Goal: Obtain resource: Download file/media

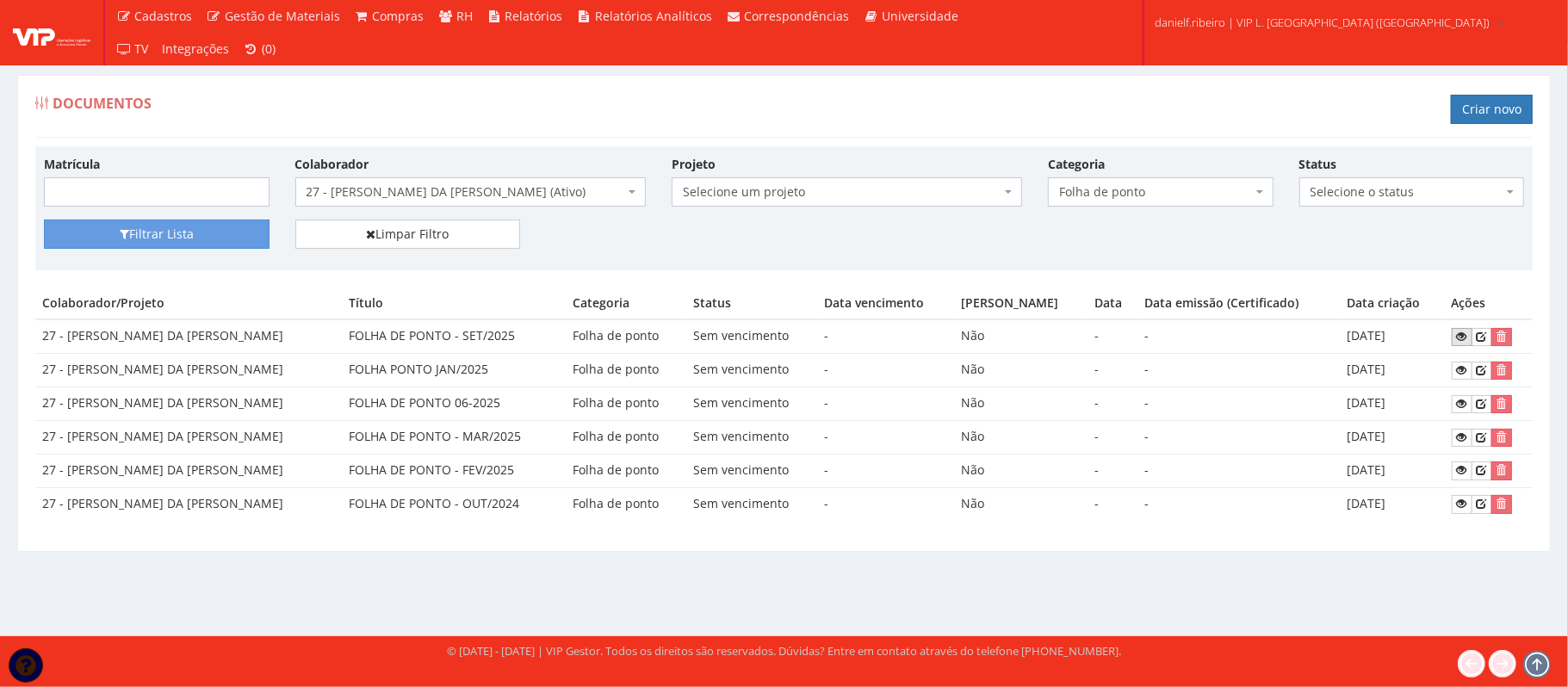
click at [1459, 342] on icon at bounding box center [1462, 337] width 10 height 12
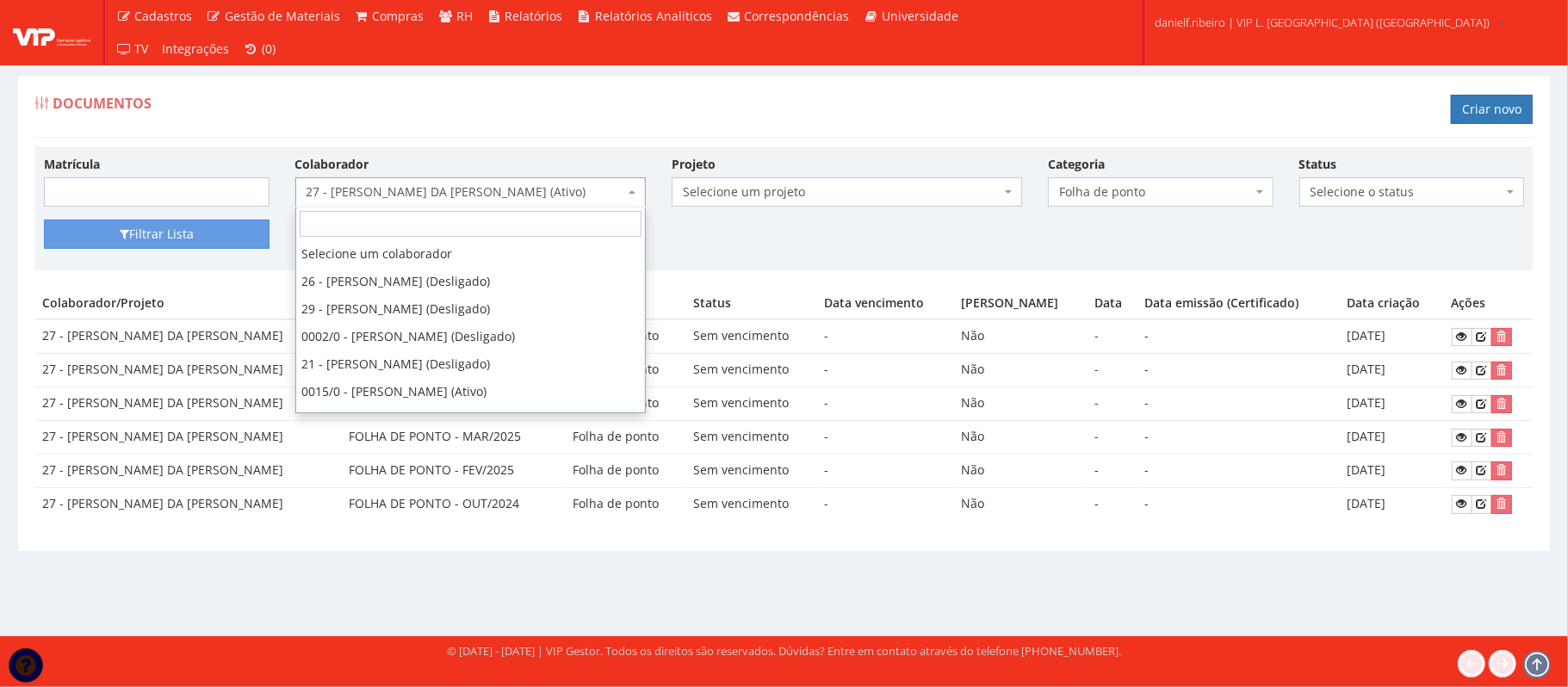
click at [432, 189] on span "27 - GEORGE DOUGLAS DA CONCEICAO SANTOS (Ativo)" at bounding box center [466, 191] width 318 height 17
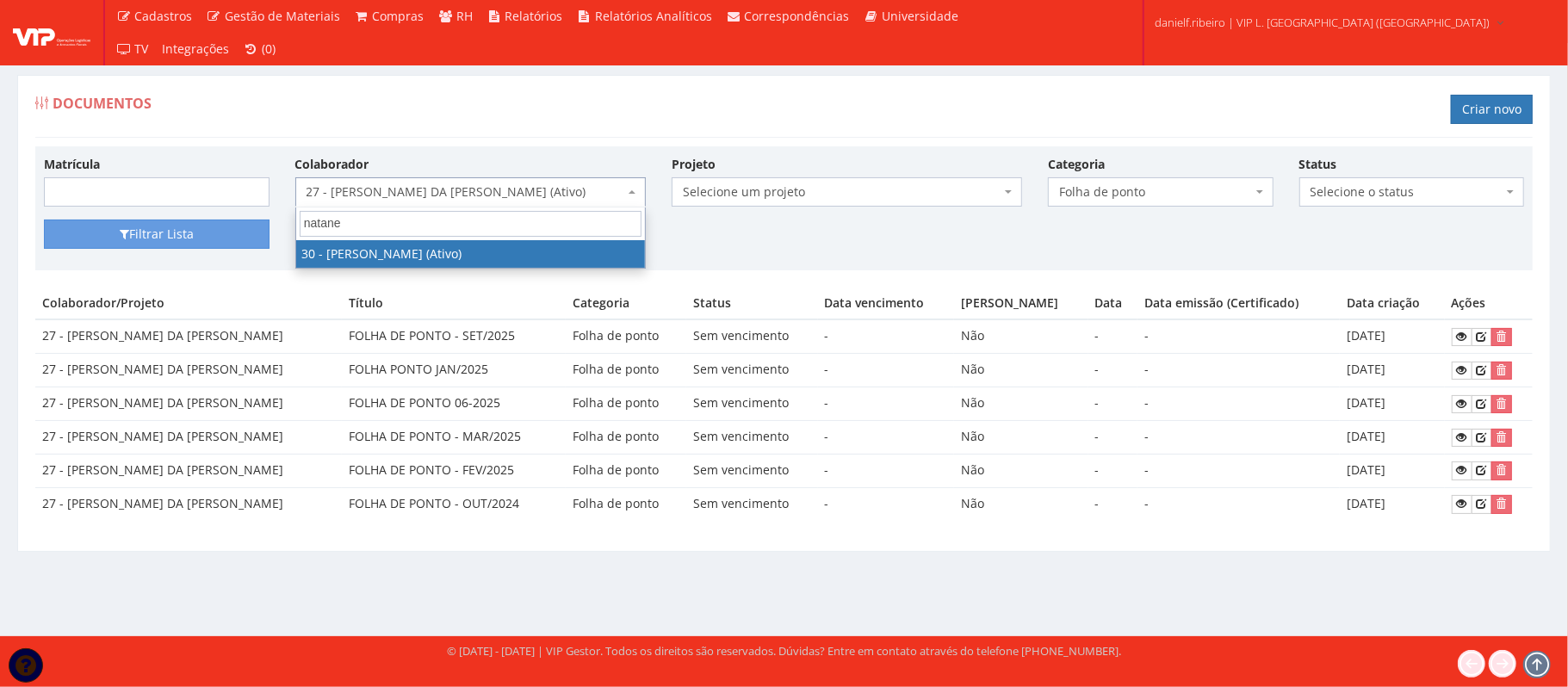
type input "natane"
select select "3873"
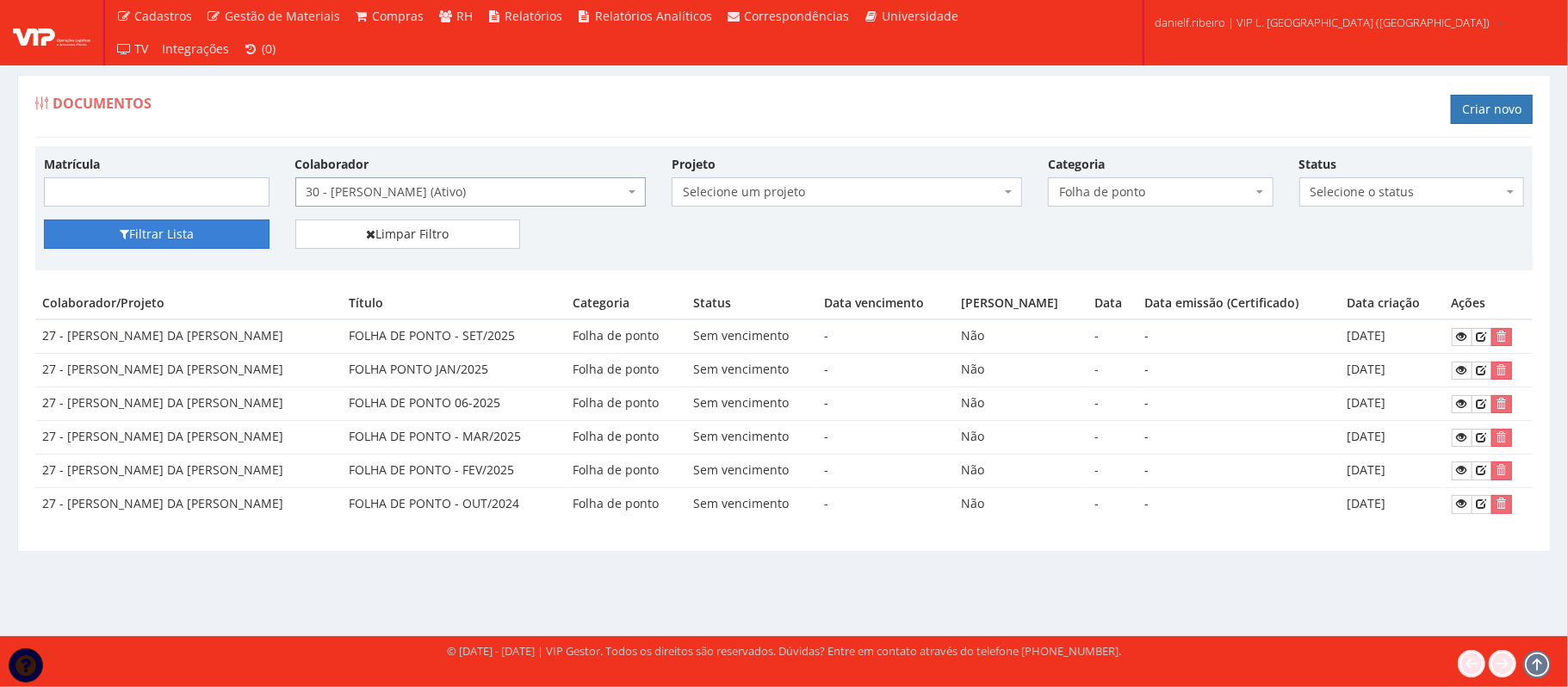
click at [194, 239] on button "Filtrar Lista" at bounding box center [157, 233] width 225 height 29
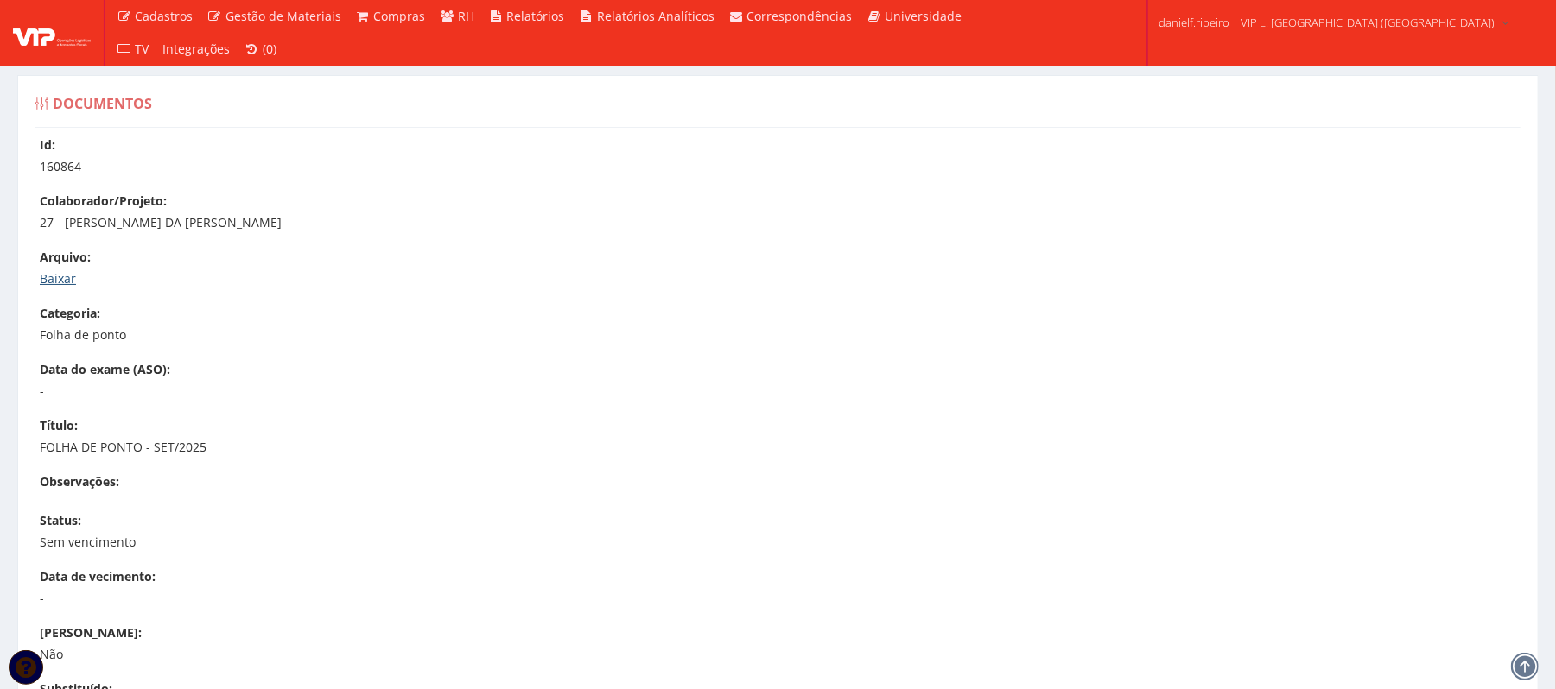
click at [56, 271] on link "Baixar" at bounding box center [58, 278] width 36 height 16
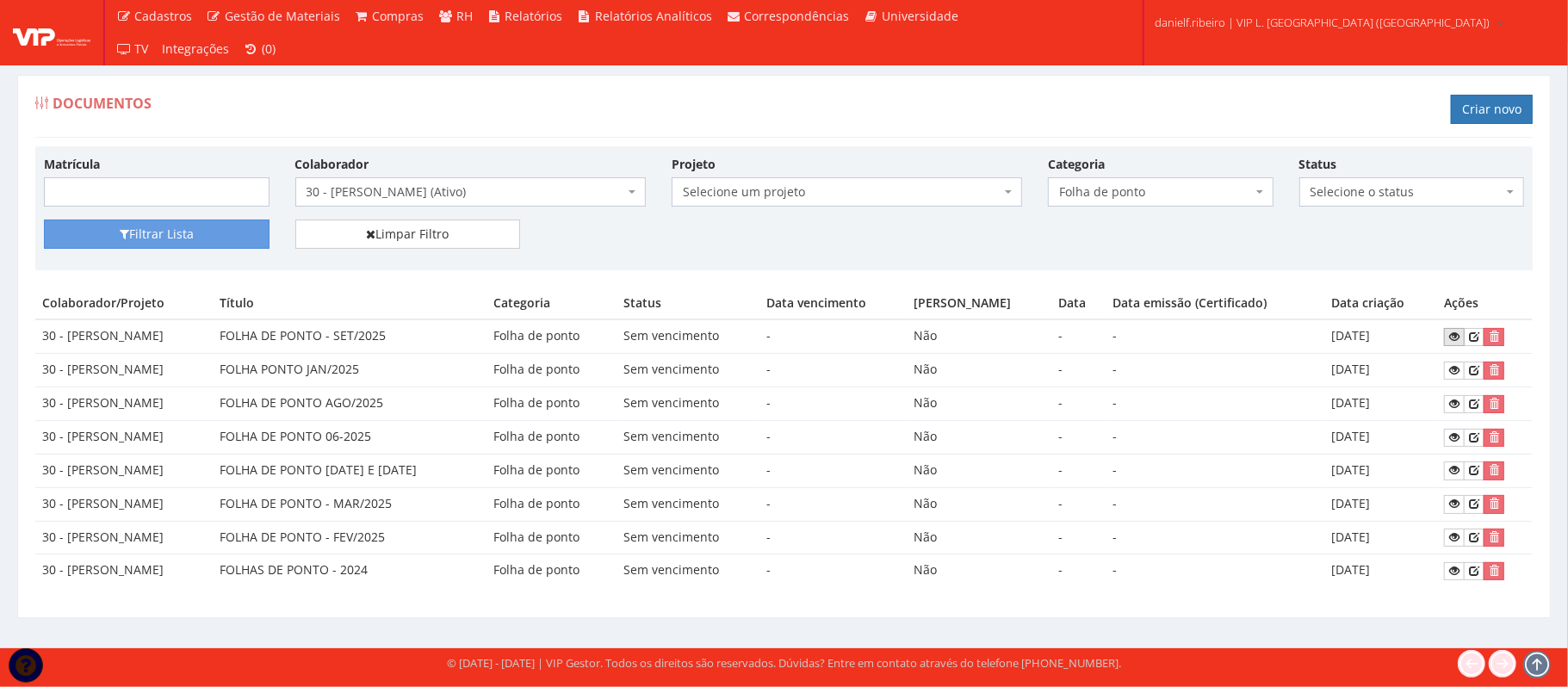
click at [1458, 338] on icon at bounding box center [1454, 337] width 10 height 12
click at [429, 179] on span "30 - NATANE ALENCAR BARBOSA (Ativo)" at bounding box center [470, 191] width 351 height 29
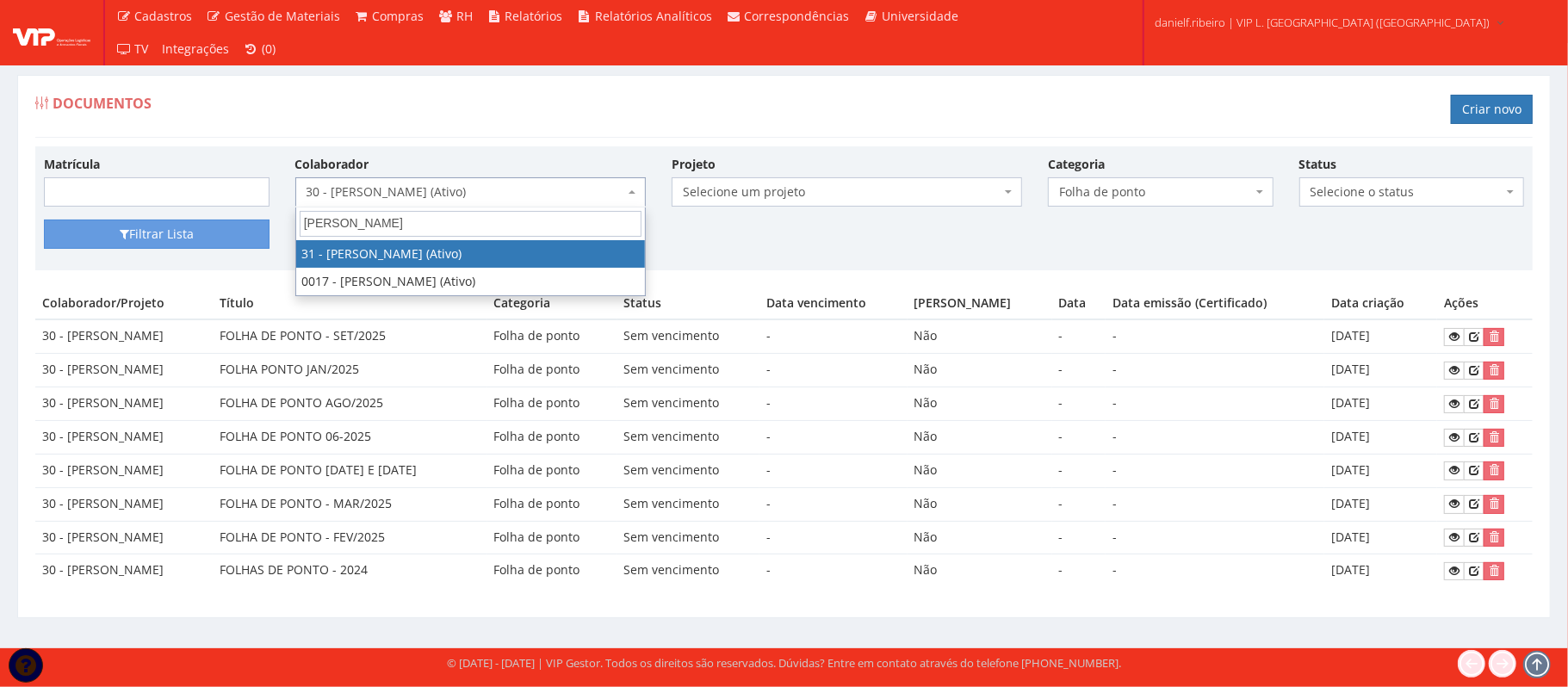
type input "luiz f"
select select "3928"
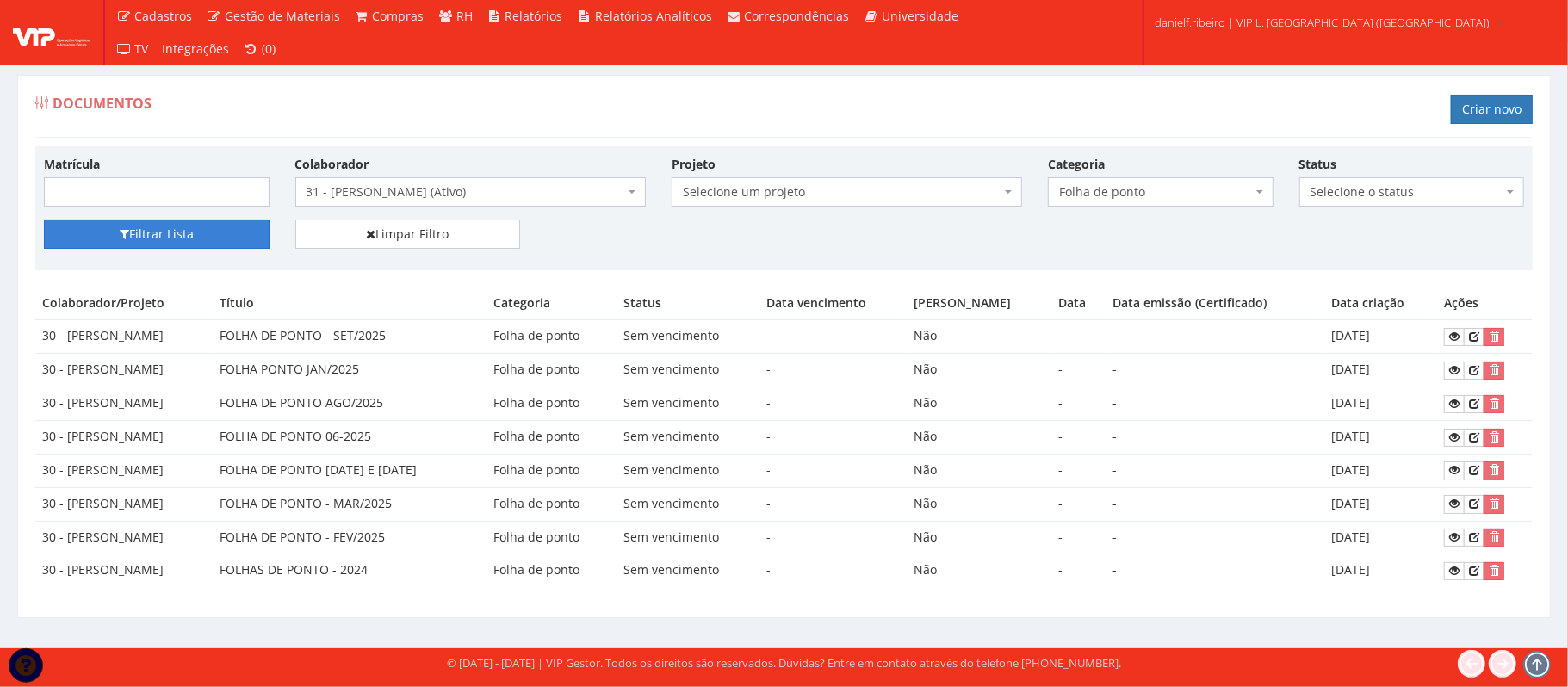
click at [218, 234] on button "Filtrar Lista" at bounding box center [157, 233] width 225 height 29
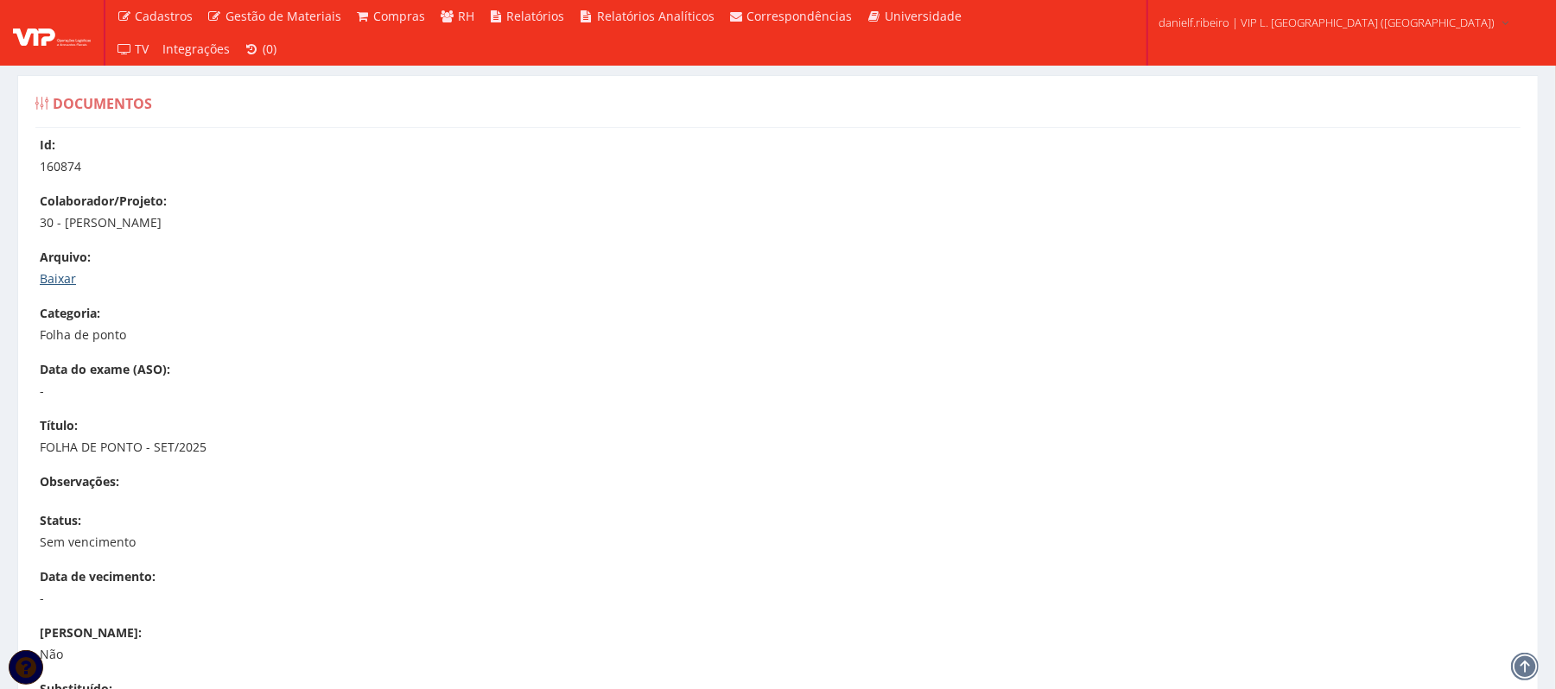
click at [43, 271] on link "Baixar" at bounding box center [58, 278] width 36 height 16
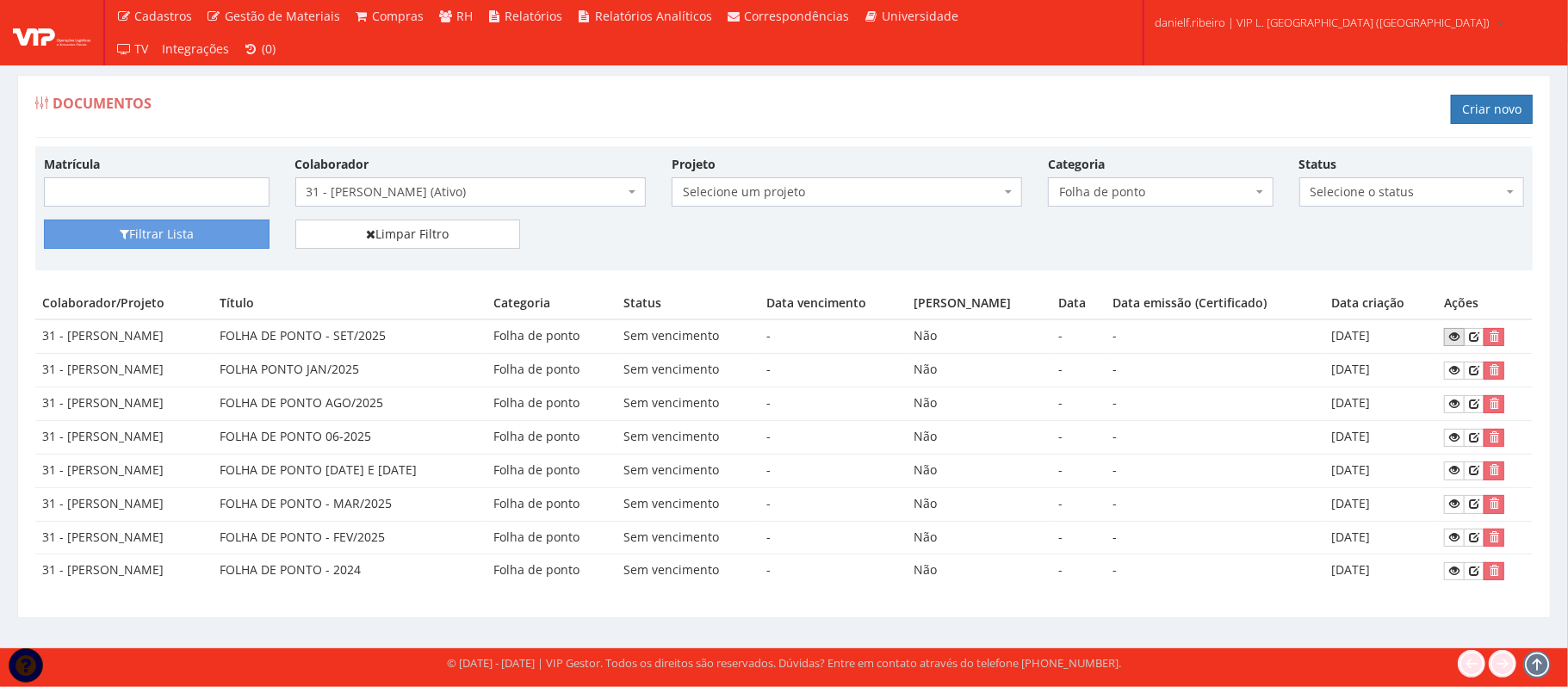
click at [1454, 339] on icon at bounding box center [1454, 337] width 10 height 12
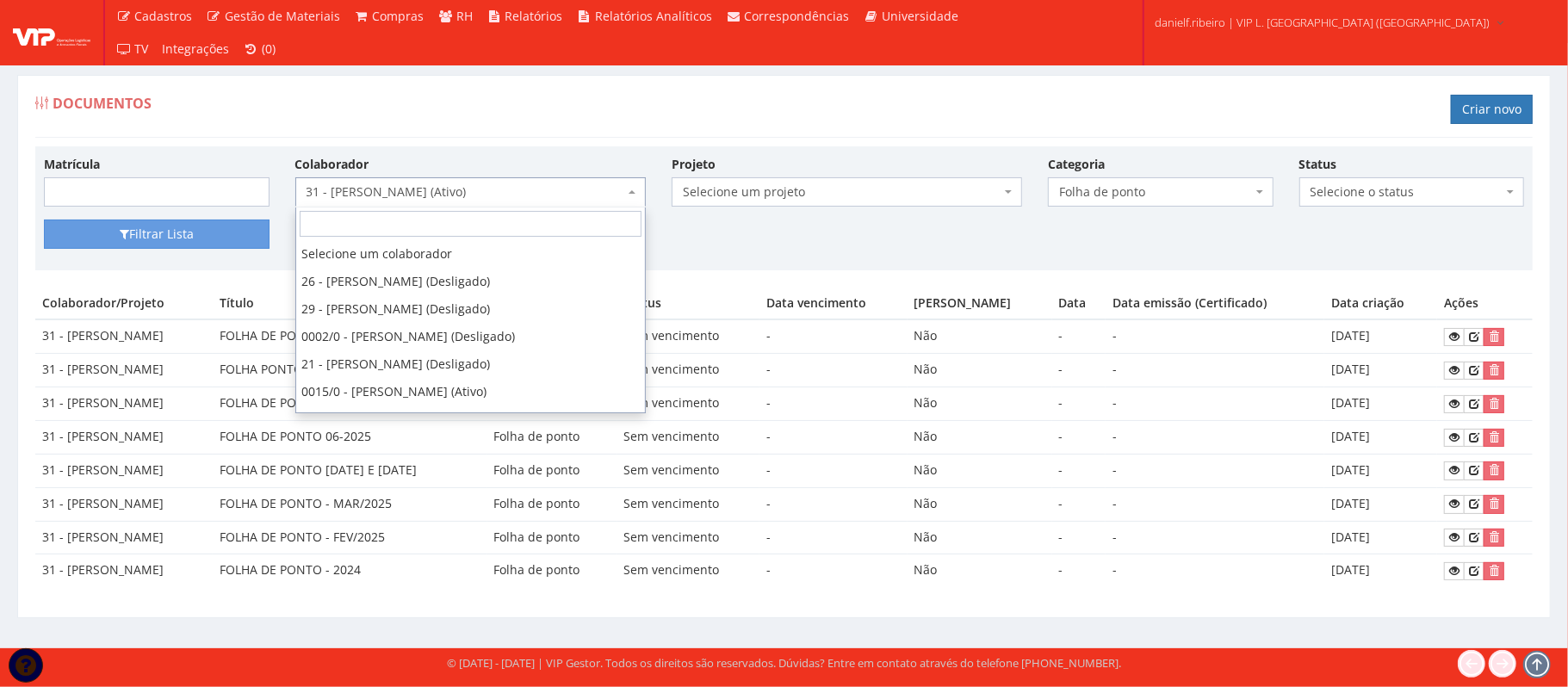
click at [402, 198] on span "31 - LUIZ FERNANDO GALVAO CORREIA (Ativo)" at bounding box center [466, 191] width 318 height 17
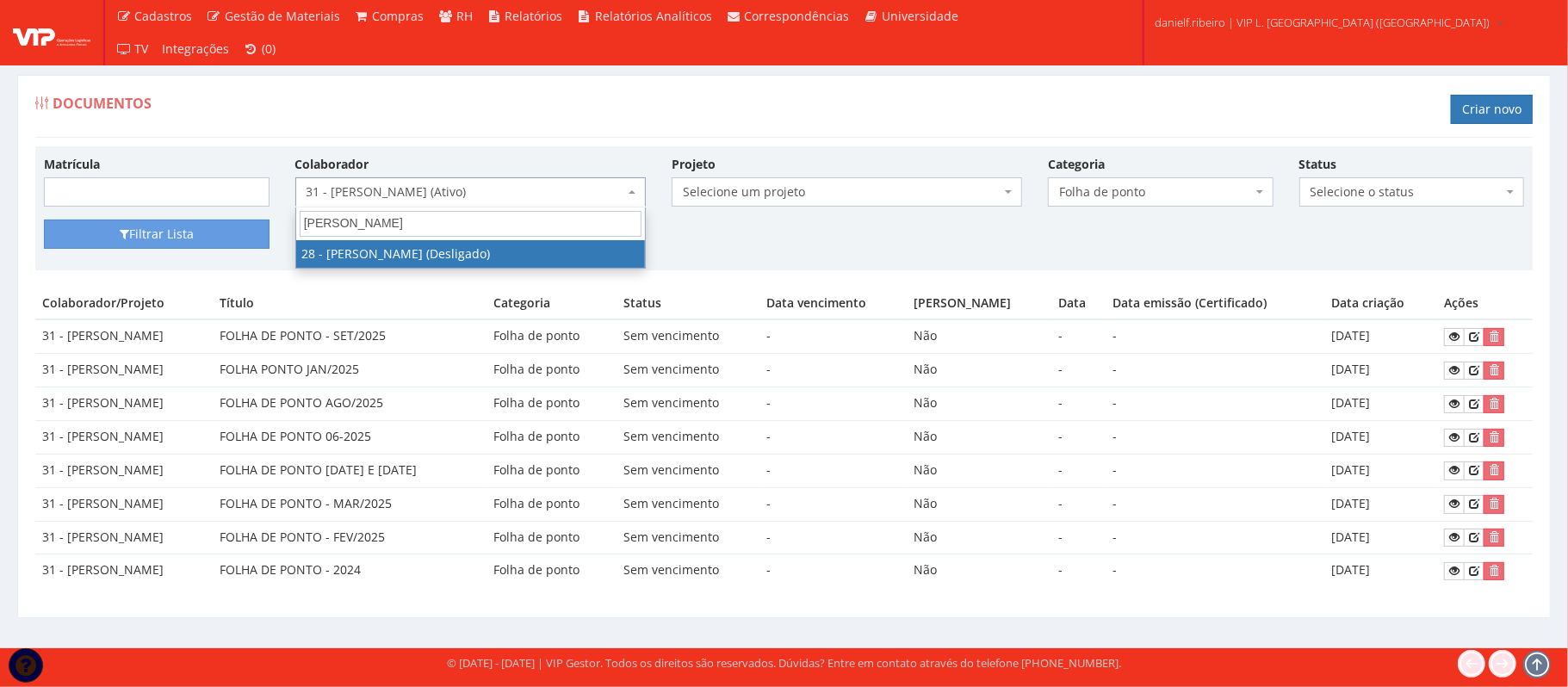
type input "lucas"
select select "3838"
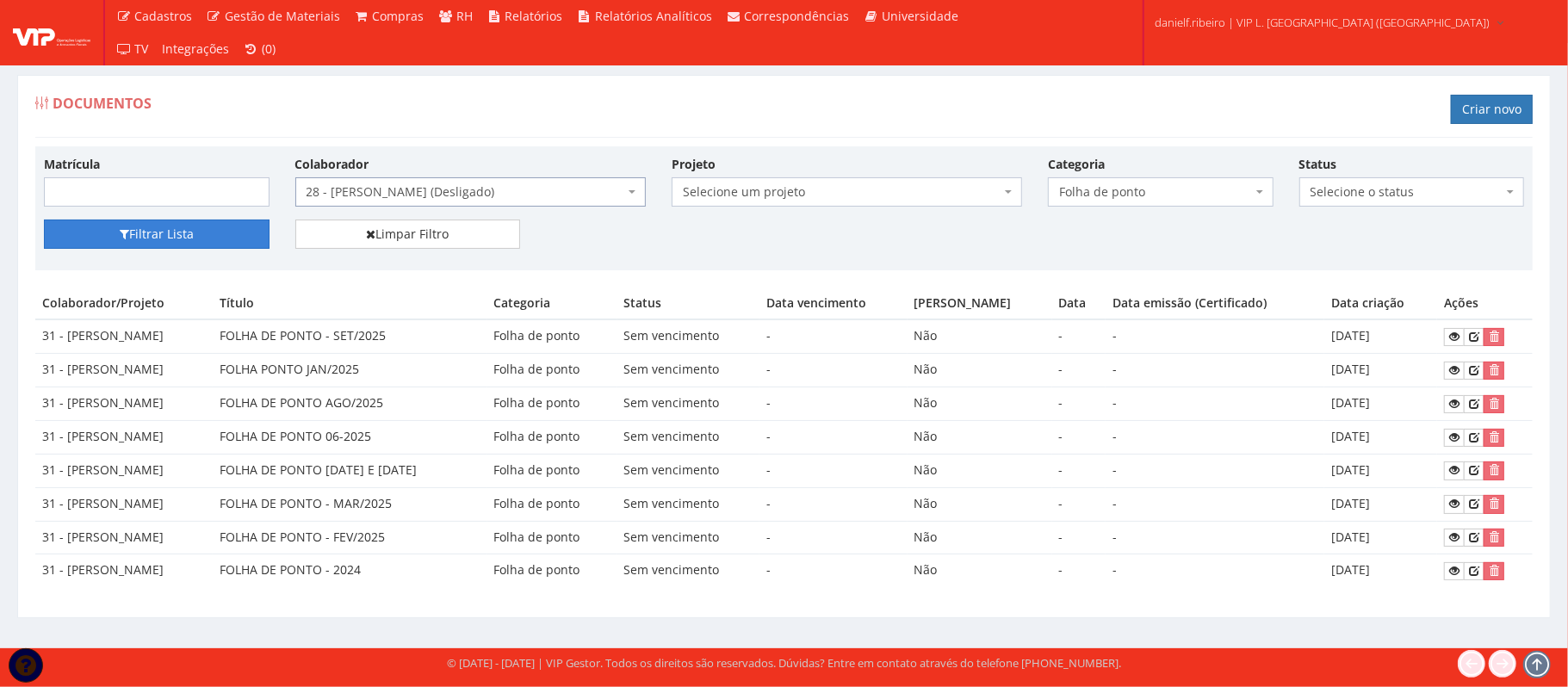
click at [231, 232] on button "Filtrar Lista" at bounding box center [157, 233] width 225 height 29
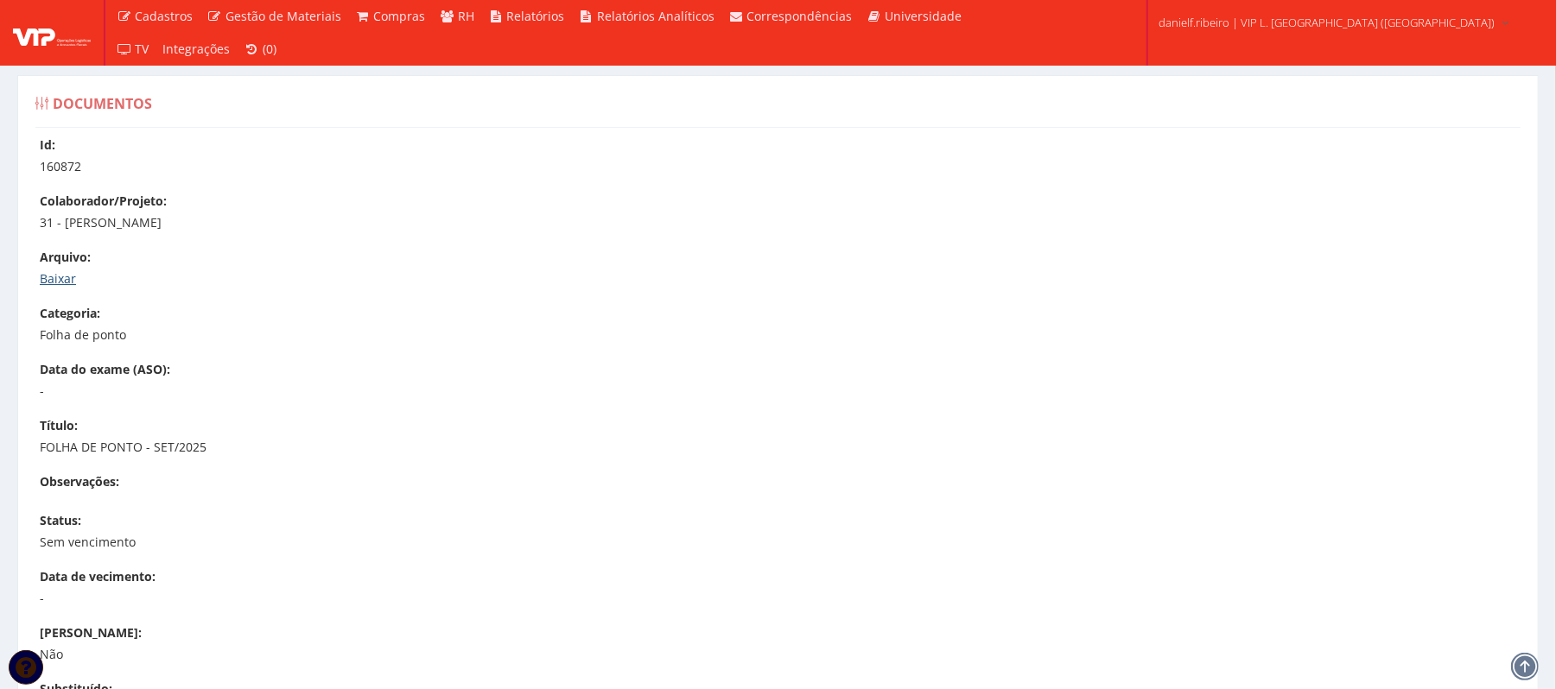
click at [59, 278] on link "Baixar" at bounding box center [58, 278] width 36 height 16
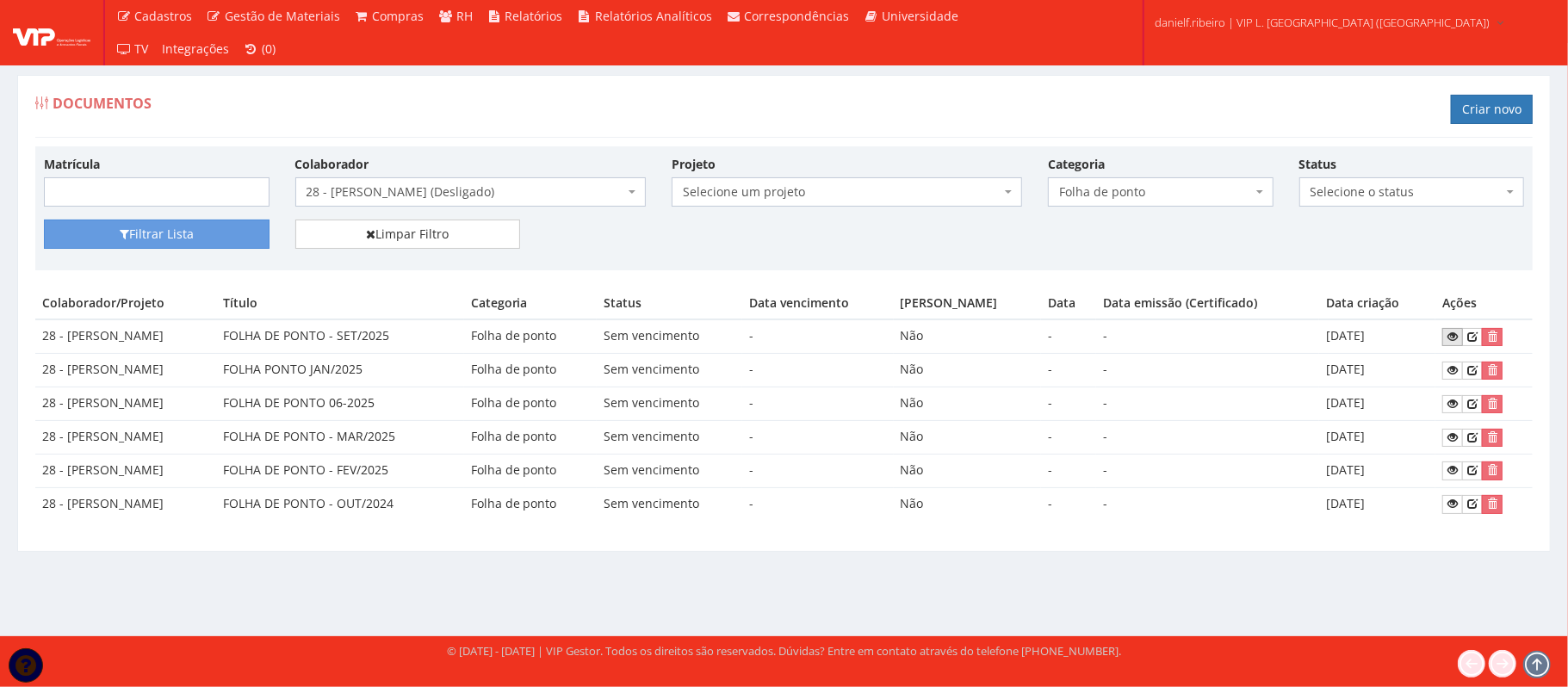
click at [1453, 342] on icon at bounding box center [1452, 337] width 10 height 12
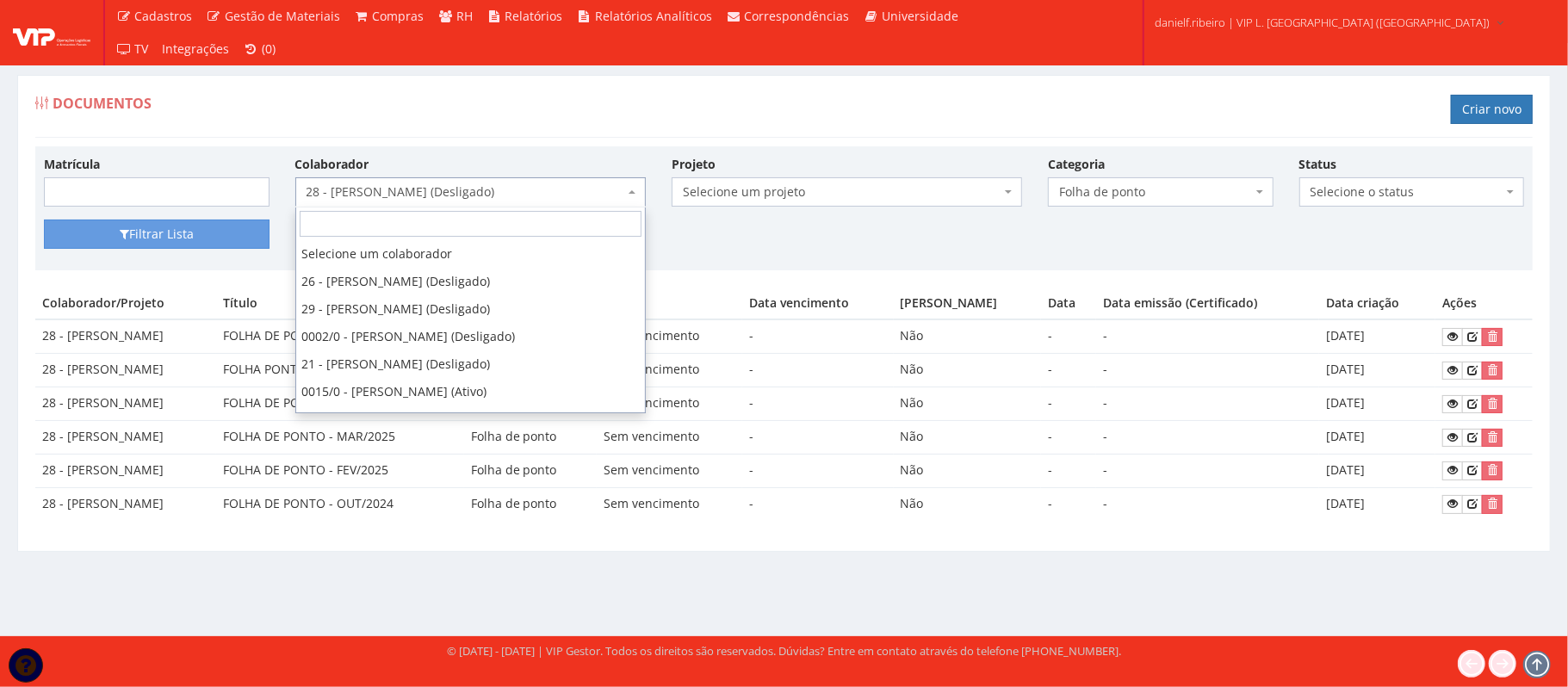
click at [421, 184] on span "28 - [PERSON_NAME] (Desligado)" at bounding box center [466, 191] width 318 height 17
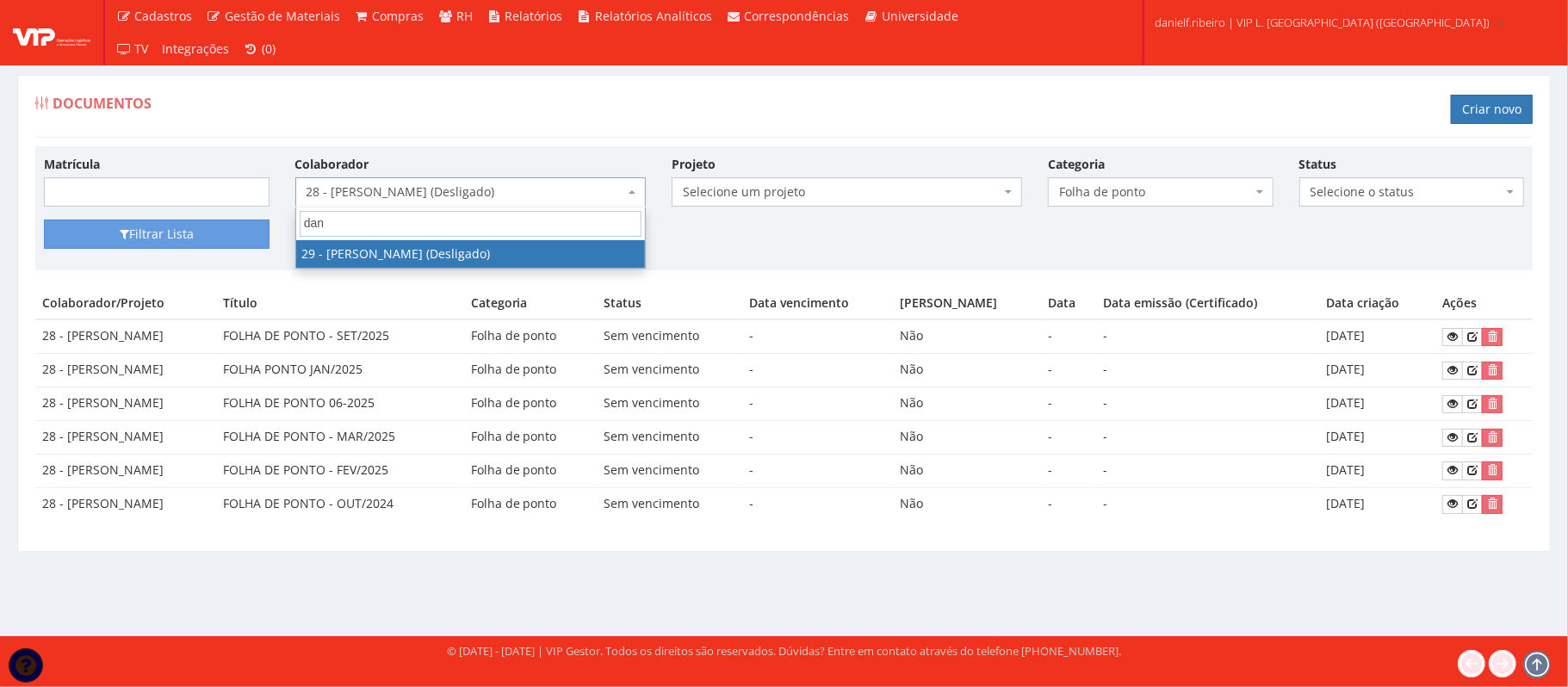
type input "dan"
click at [440, 273] on div "Matrícula Colaborador Selecione um colaborador 26 - [PERSON_NAME] (Desligado) 2…" at bounding box center [784, 342] width 1497 height 391
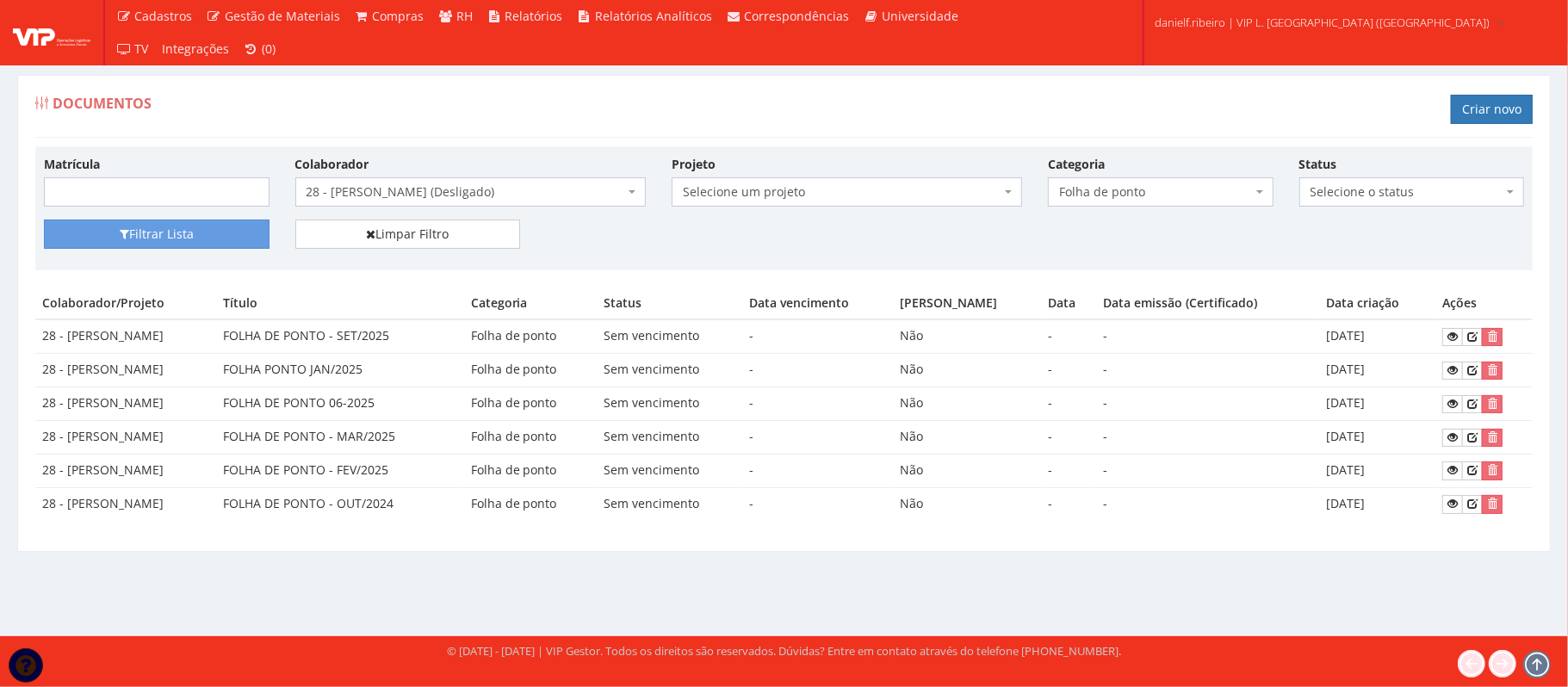
click at [435, 204] on span "28 - [PERSON_NAME] (Desligado)" at bounding box center [470, 191] width 351 height 29
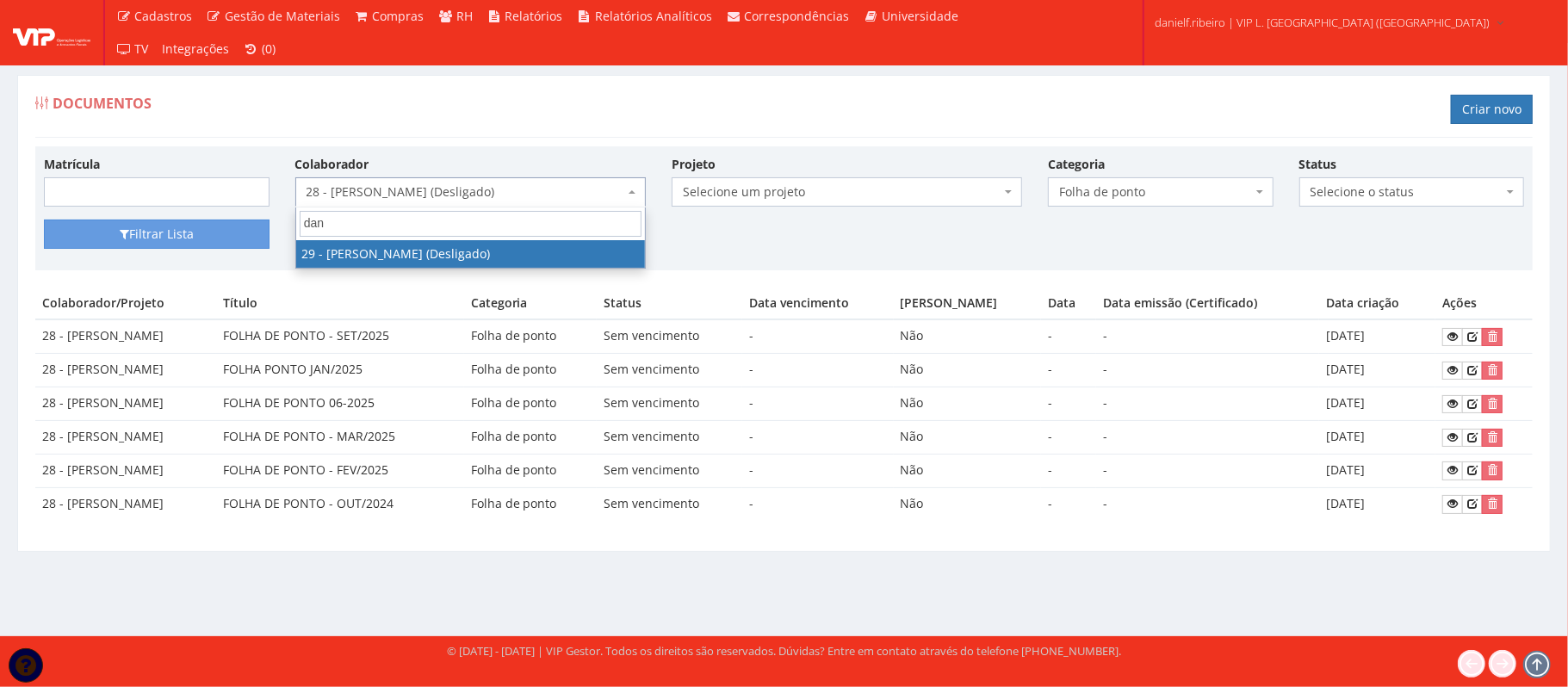
type input "dan"
select select "3839"
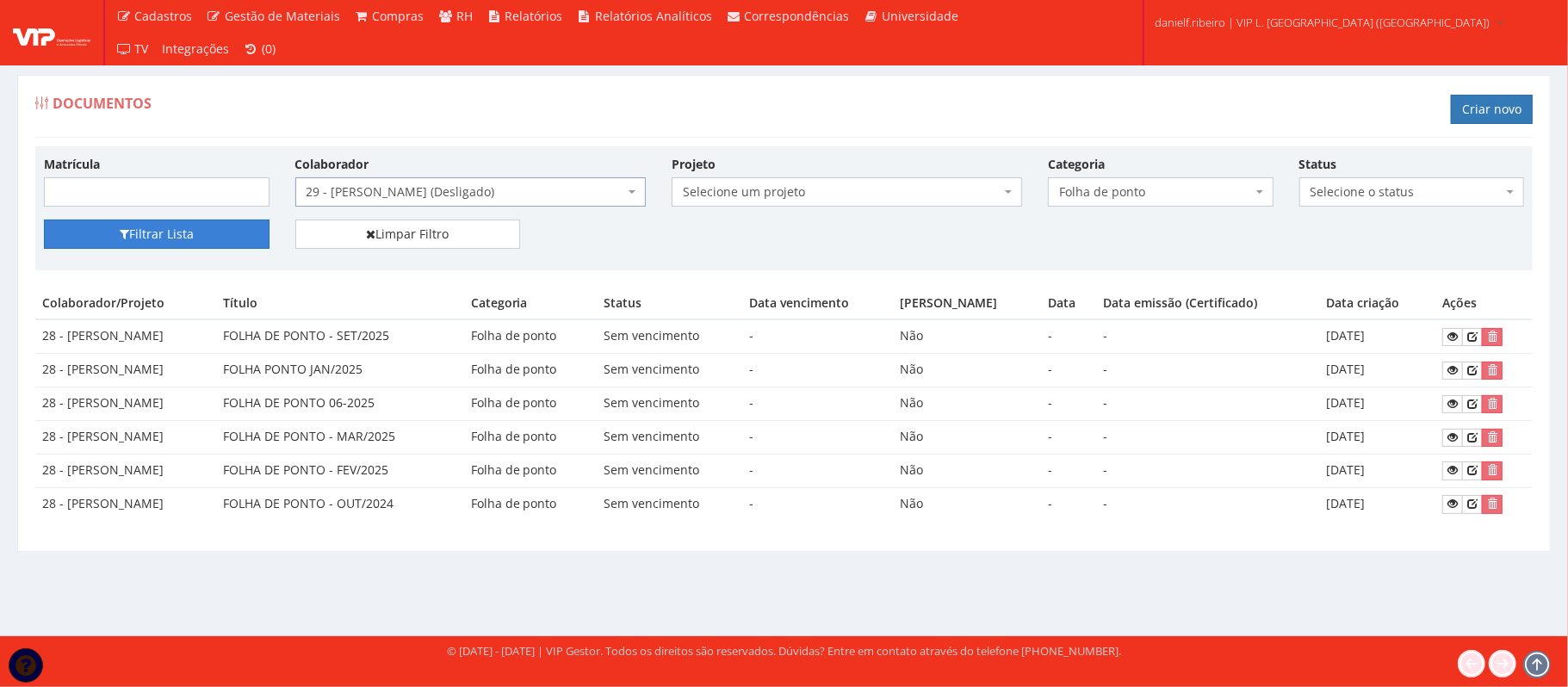
click at [221, 228] on button "Filtrar Lista" at bounding box center [157, 233] width 225 height 29
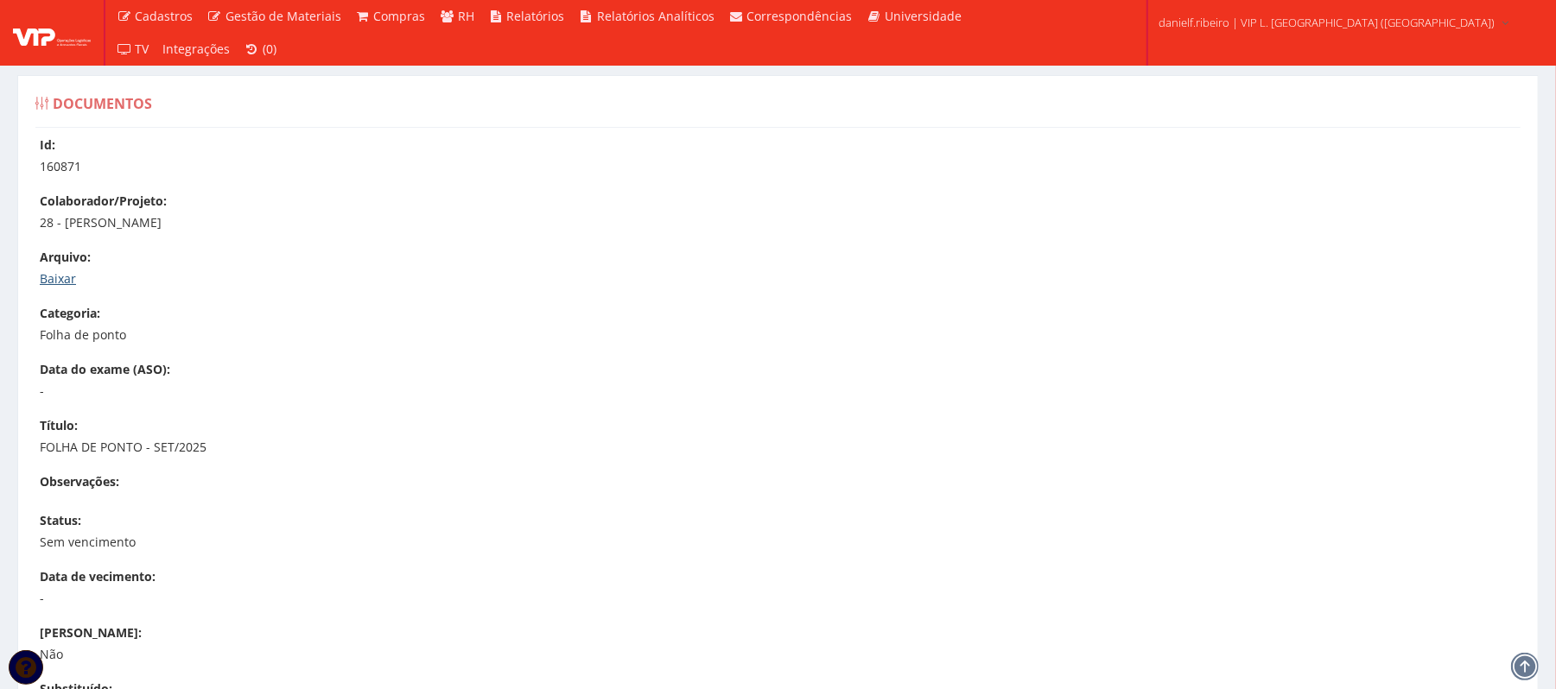
click at [40, 278] on link "Baixar" at bounding box center [58, 278] width 36 height 16
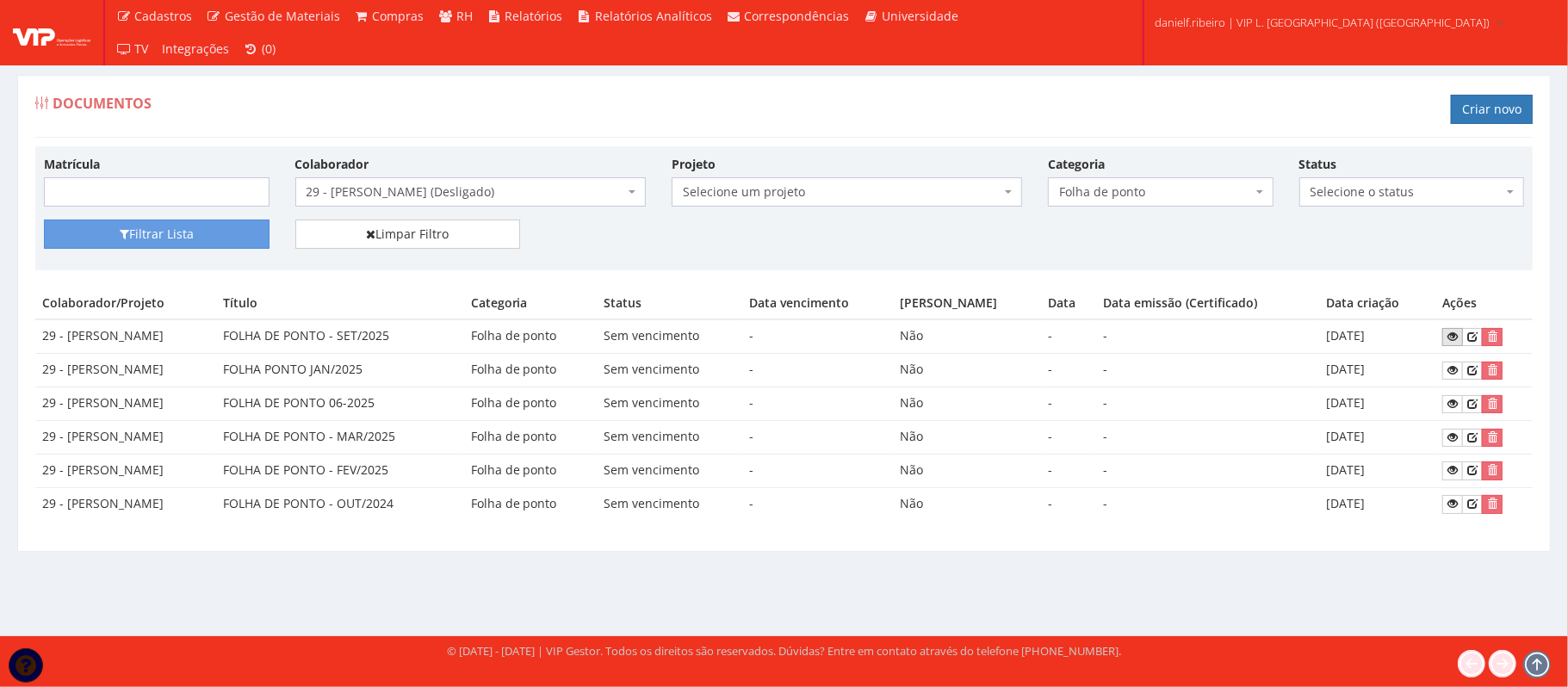
click at [1450, 339] on link at bounding box center [1452, 337] width 21 height 18
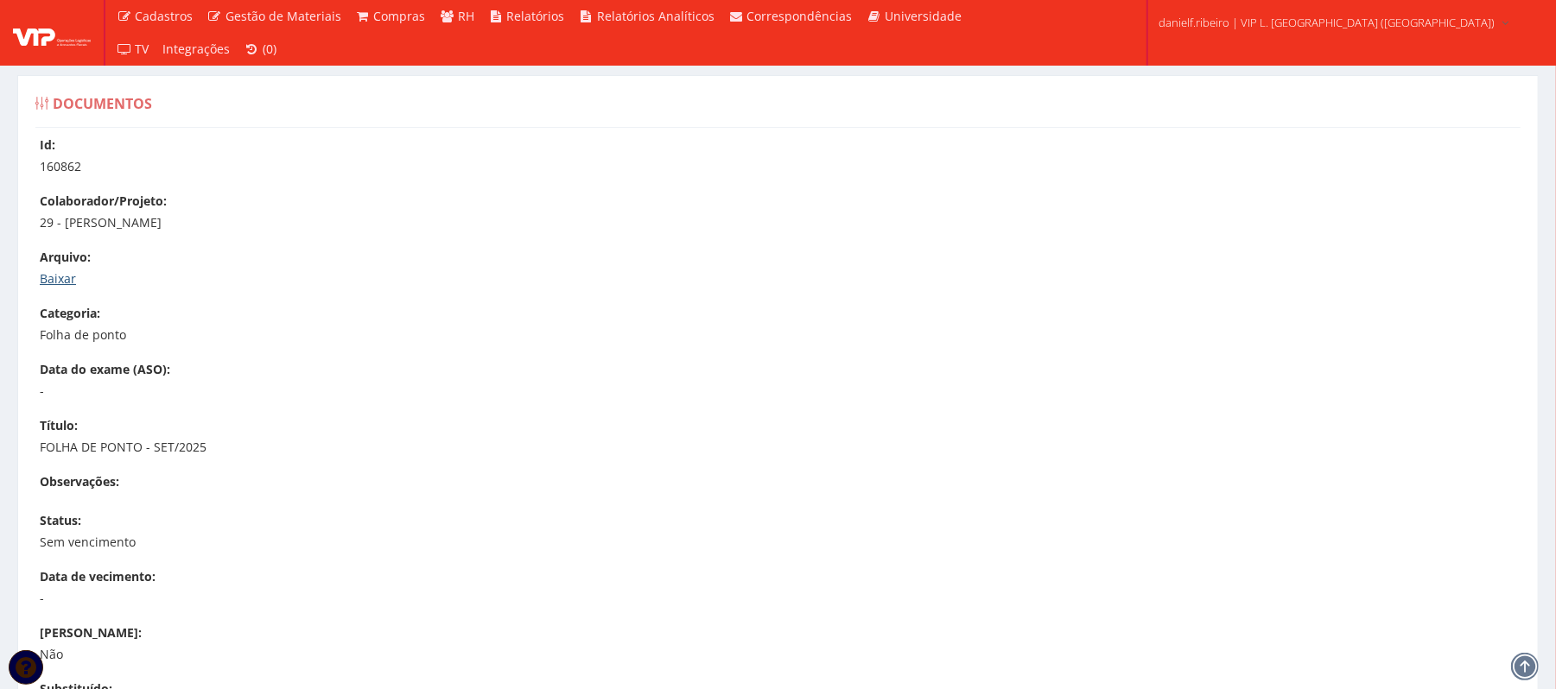
click at [69, 277] on link "Baixar" at bounding box center [58, 278] width 36 height 16
